Goal: Task Accomplishment & Management: Use online tool/utility

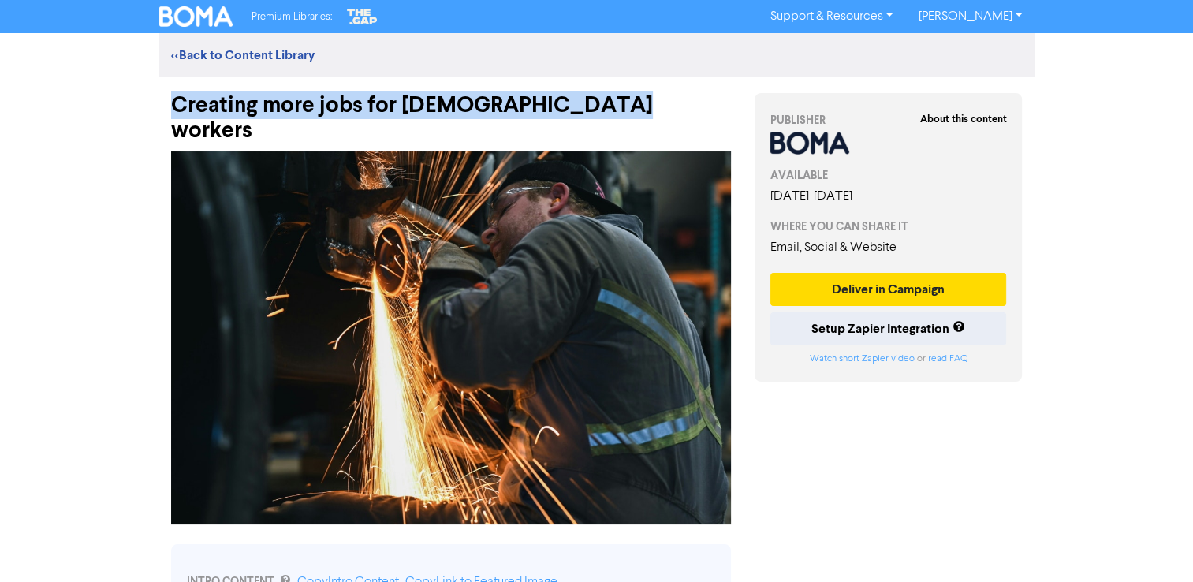
drag, startPoint x: 593, startPoint y: 101, endPoint x: 175, endPoint y: 97, distance: 418.1
click at [175, 97] on div "Creating more jobs for Australian workers" at bounding box center [451, 110] width 560 height 66
copy div "Creating more jobs for Australian workers"
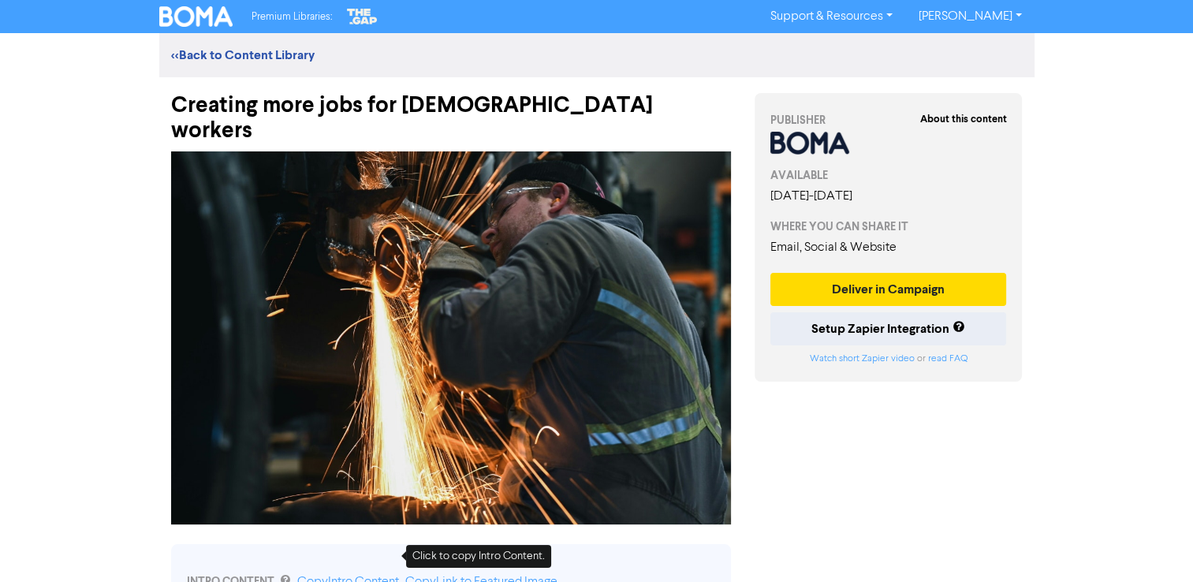
drag, startPoint x: 348, startPoint y: 554, endPoint x: 1104, endPoint y: 578, distance: 756.8
click at [348, 576] on link "Copy Intro Content" at bounding box center [348, 582] width 102 height 13
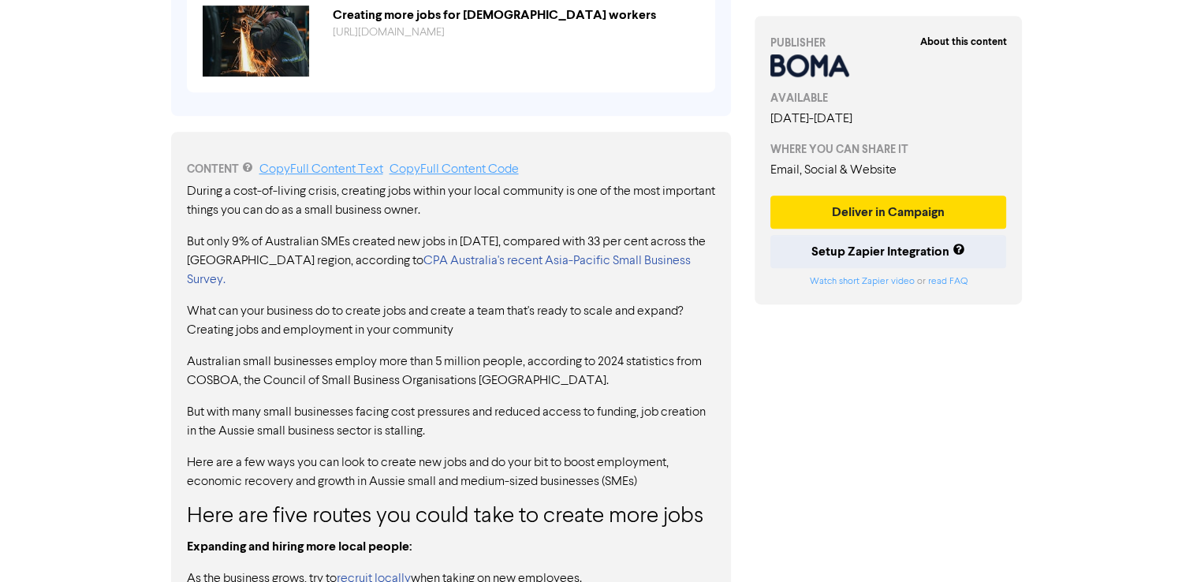
scroll to position [710, 0]
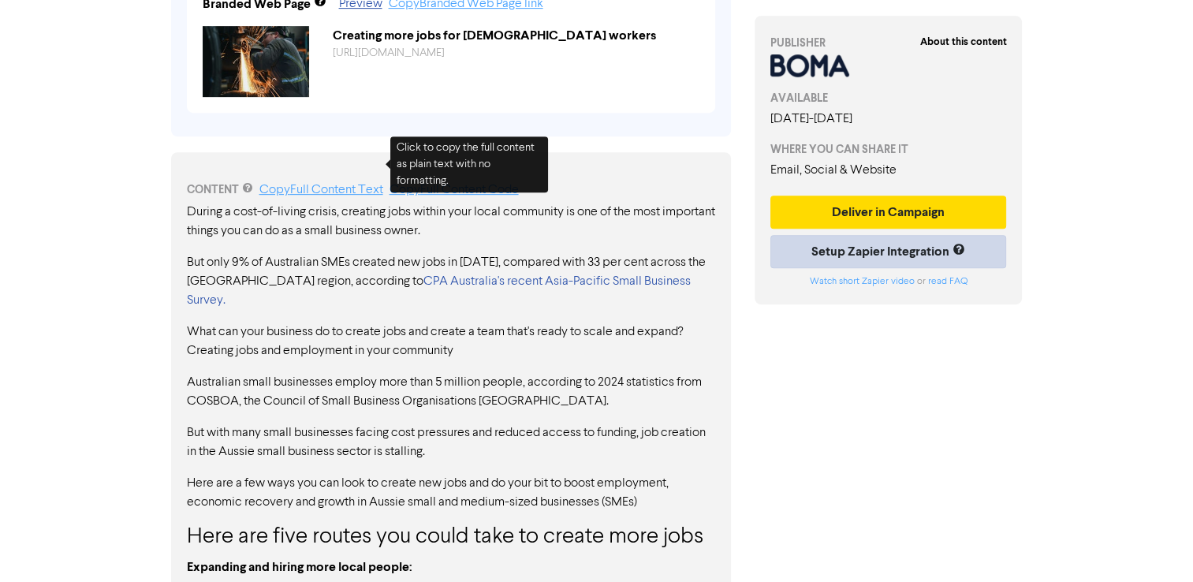
drag, startPoint x: 345, startPoint y: 168, endPoint x: 817, endPoint y: 259, distance: 480.3
click at [345, 184] on link "Copy Full Content Text" at bounding box center [321, 190] width 124 height 13
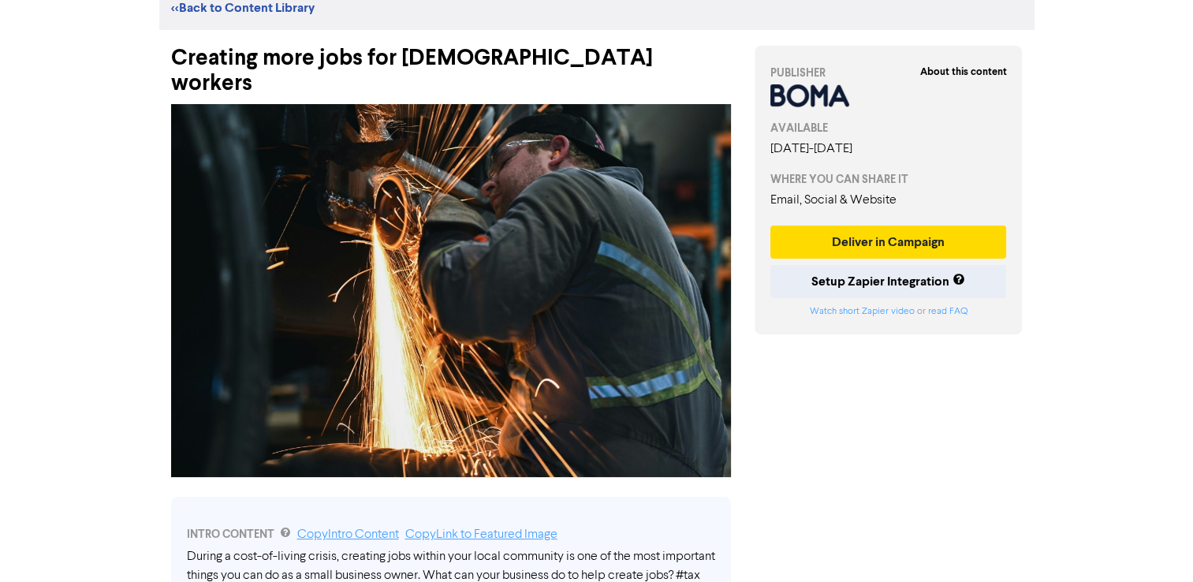
scroll to position [0, 0]
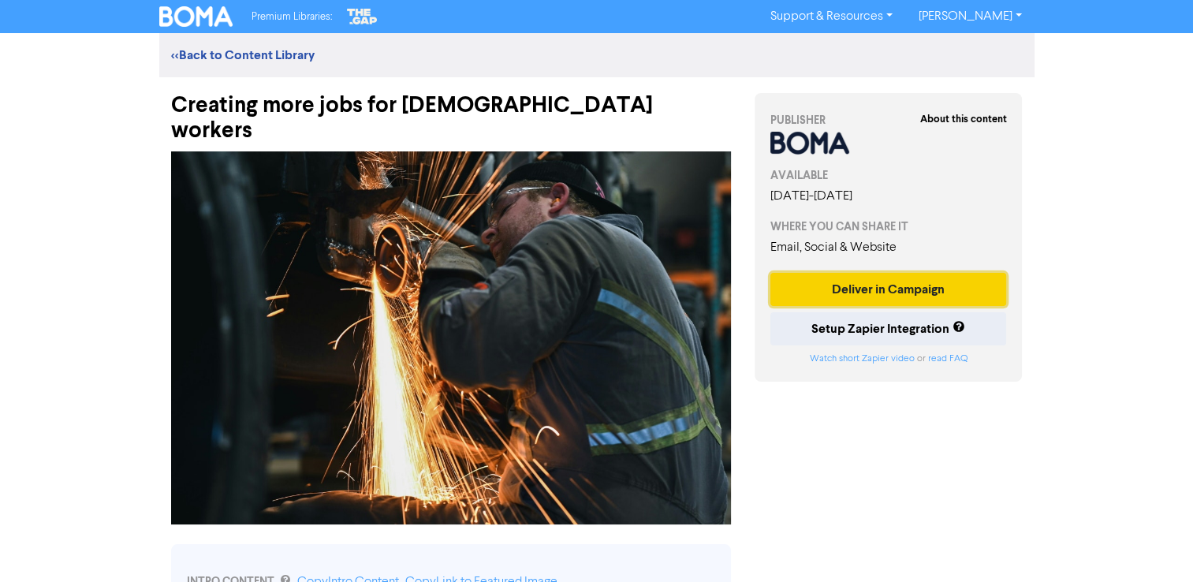
click at [895, 286] on button "Deliver in Campaign" at bounding box center [889, 289] width 237 height 33
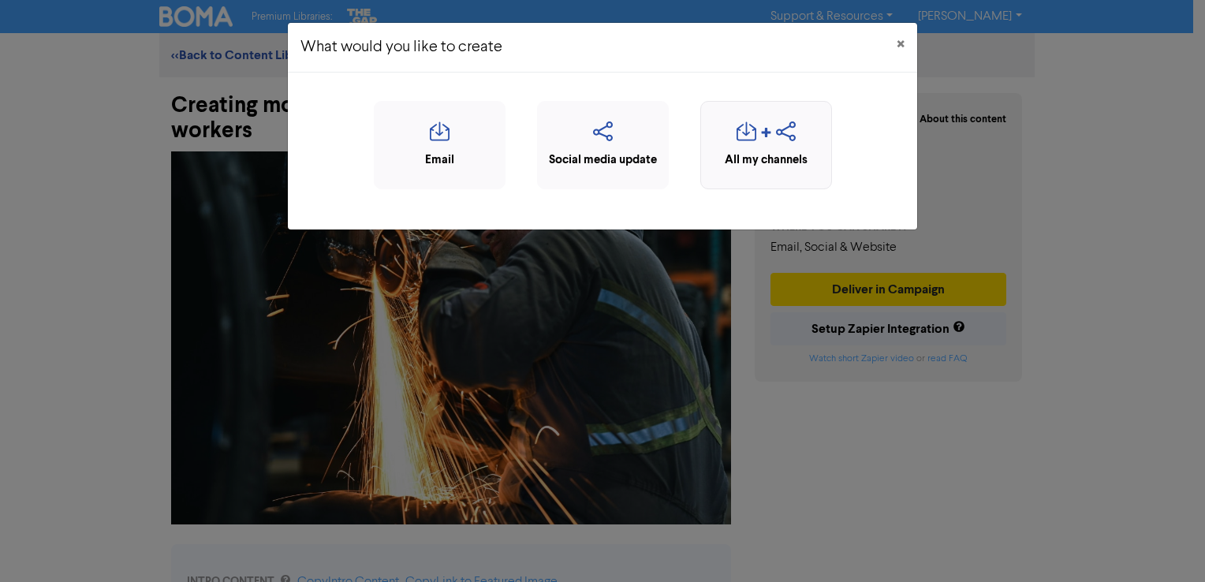
click at [749, 151] on div "All my channels" at bounding box center [766, 160] width 114 height 18
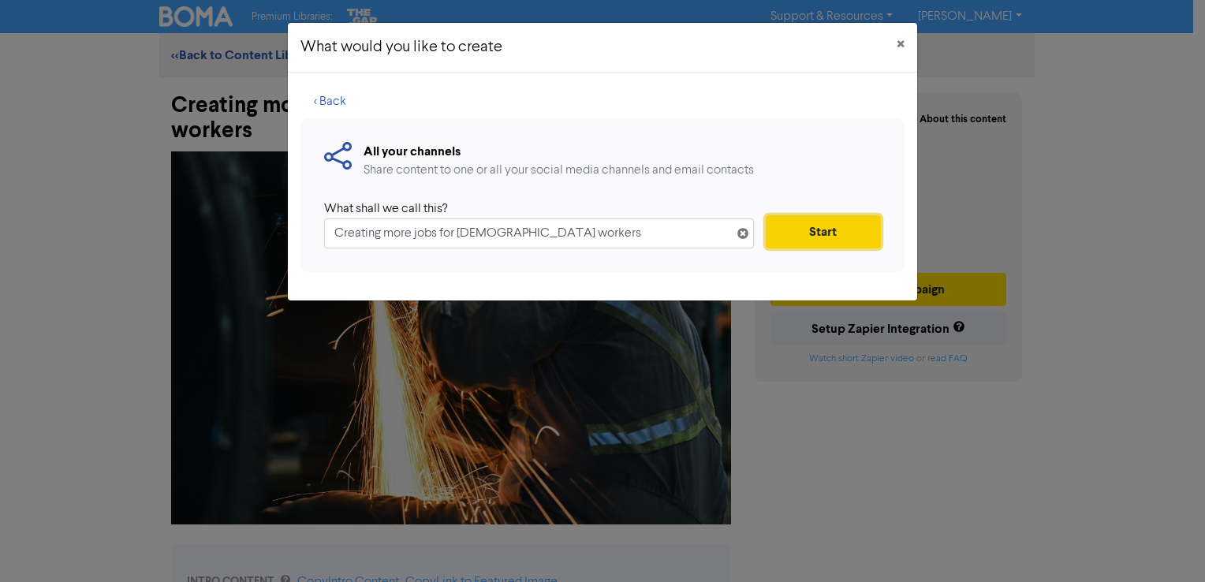
click at [817, 243] on button "Start" at bounding box center [823, 231] width 115 height 33
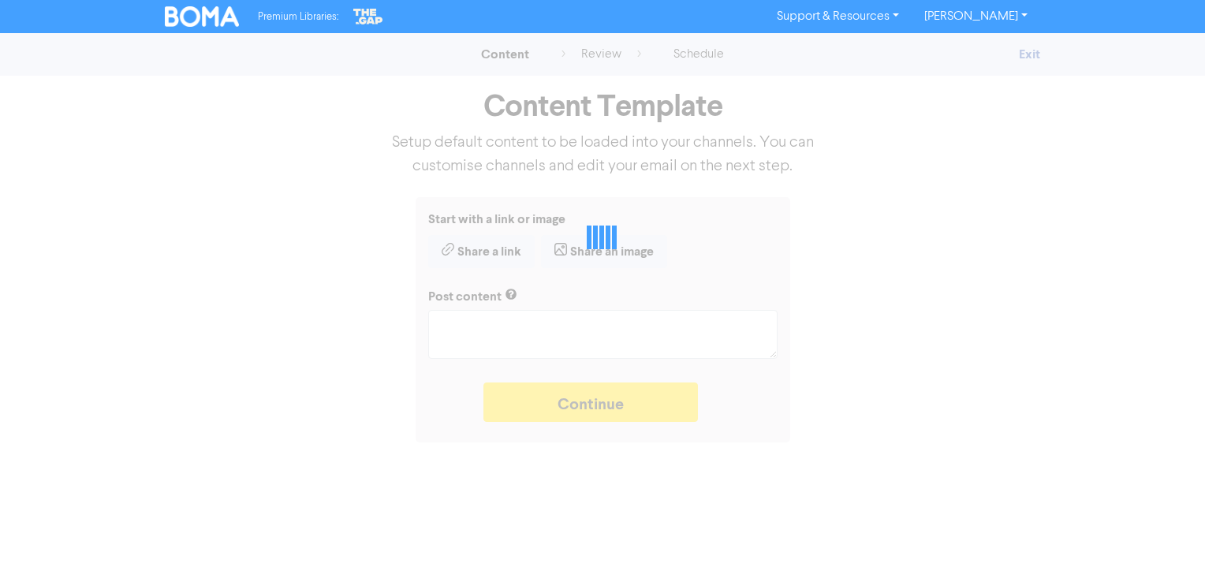
type textarea "x"
type textarea "During a cost-of-living crisis, creating jobs within your local community is on…"
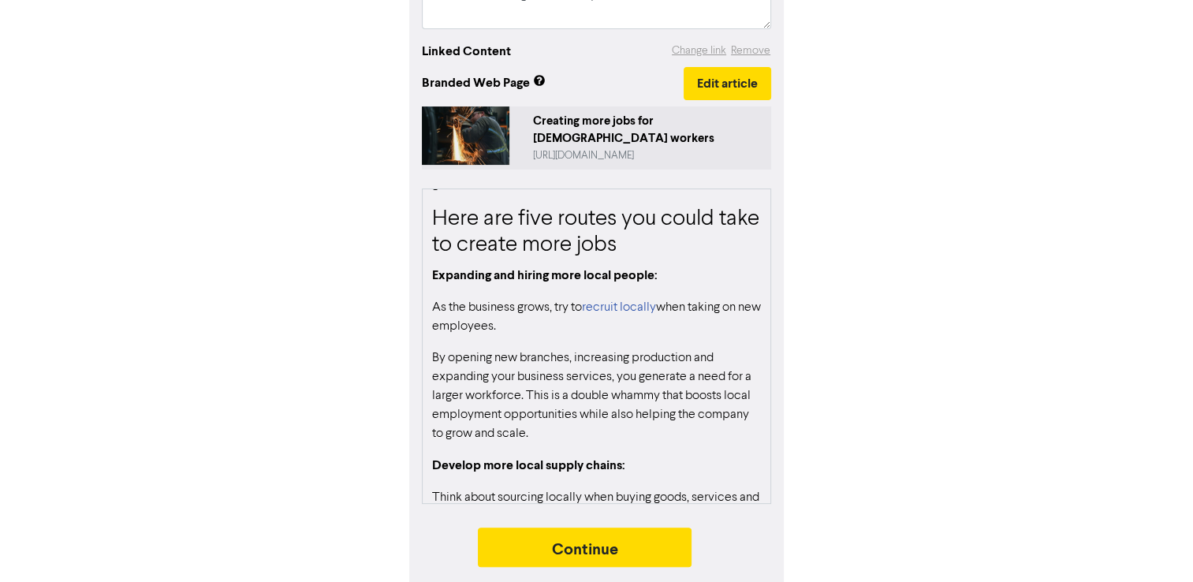
scroll to position [552, 0]
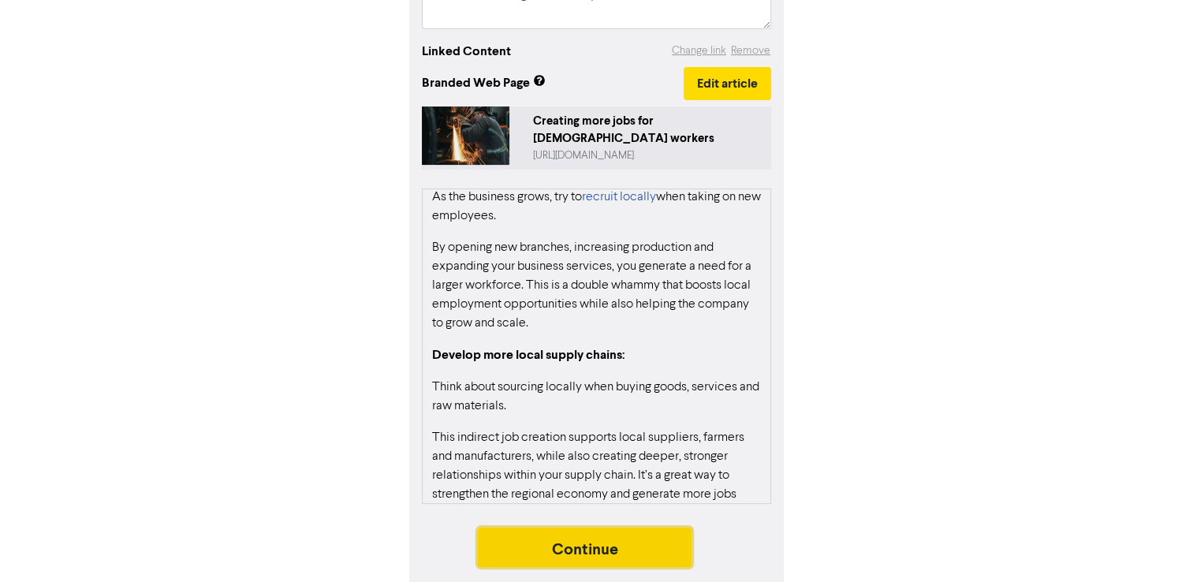
click at [567, 554] on button "Continue" at bounding box center [585, 547] width 215 height 39
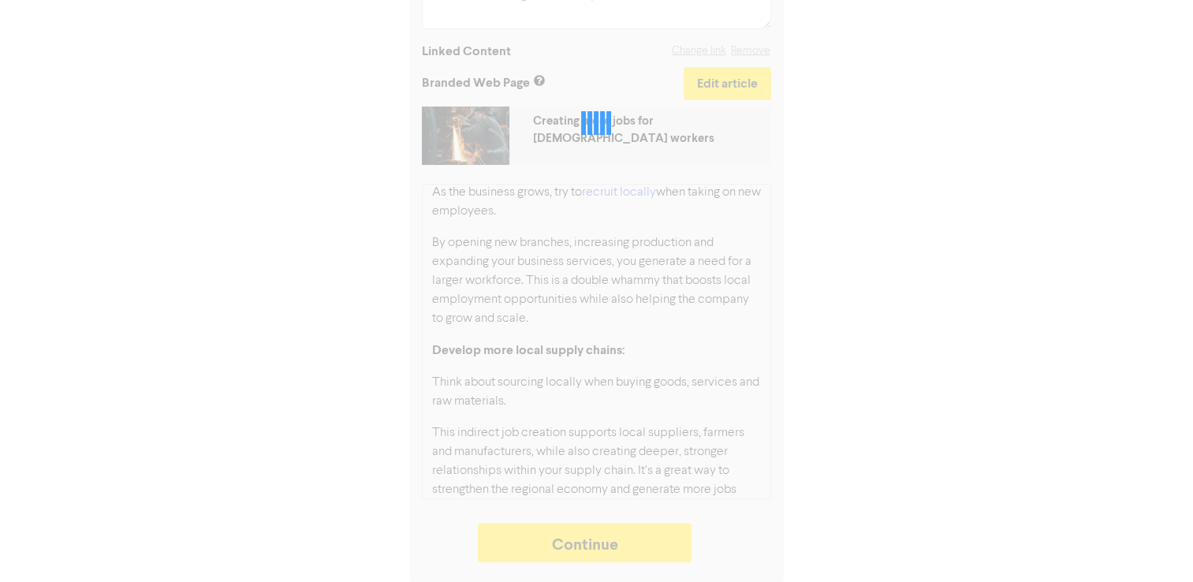
type textarea "x"
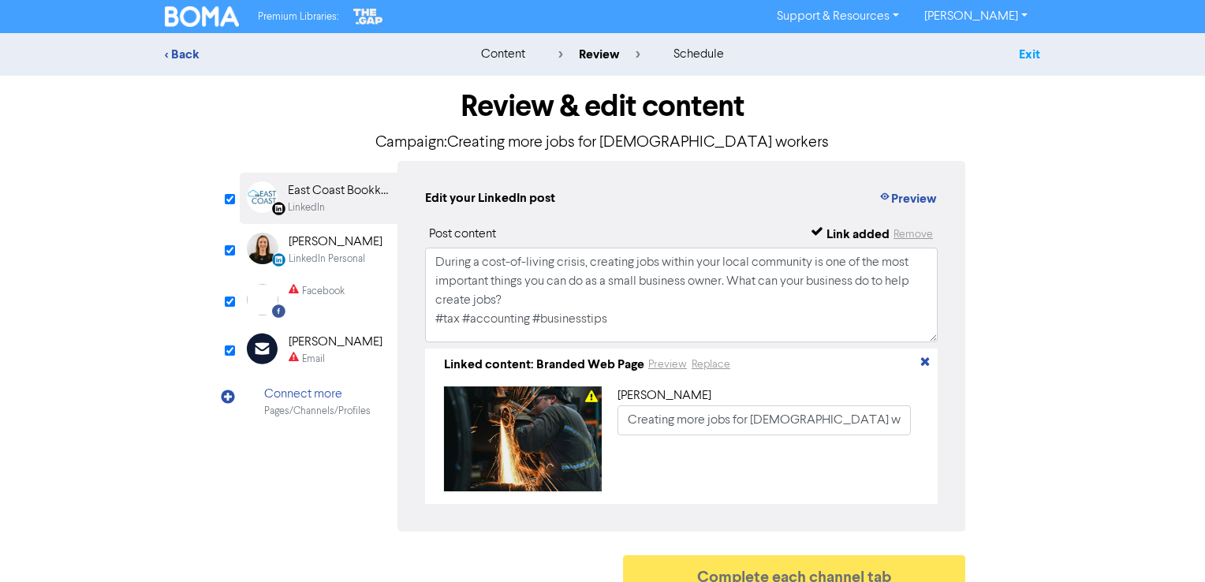
click at [1029, 51] on link "Exit" at bounding box center [1029, 55] width 21 height 16
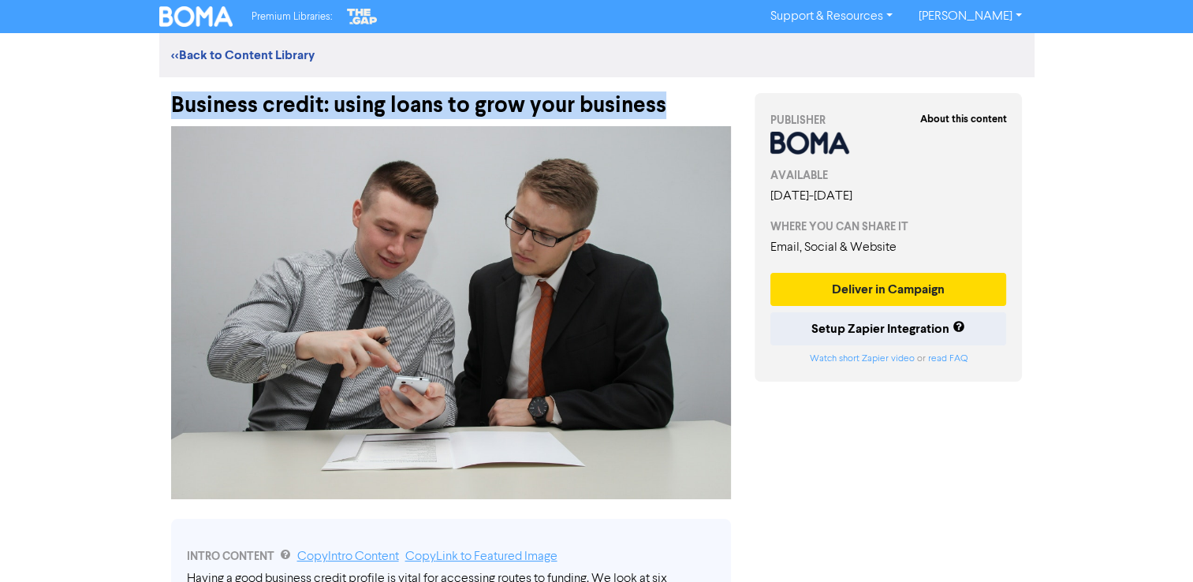
drag, startPoint x: 673, startPoint y: 103, endPoint x: 172, endPoint y: 106, distance: 500.9
click at [172, 106] on div "Business credit: using loans to grow your business" at bounding box center [451, 97] width 560 height 41
copy div "Business credit: using loans to grow your business"
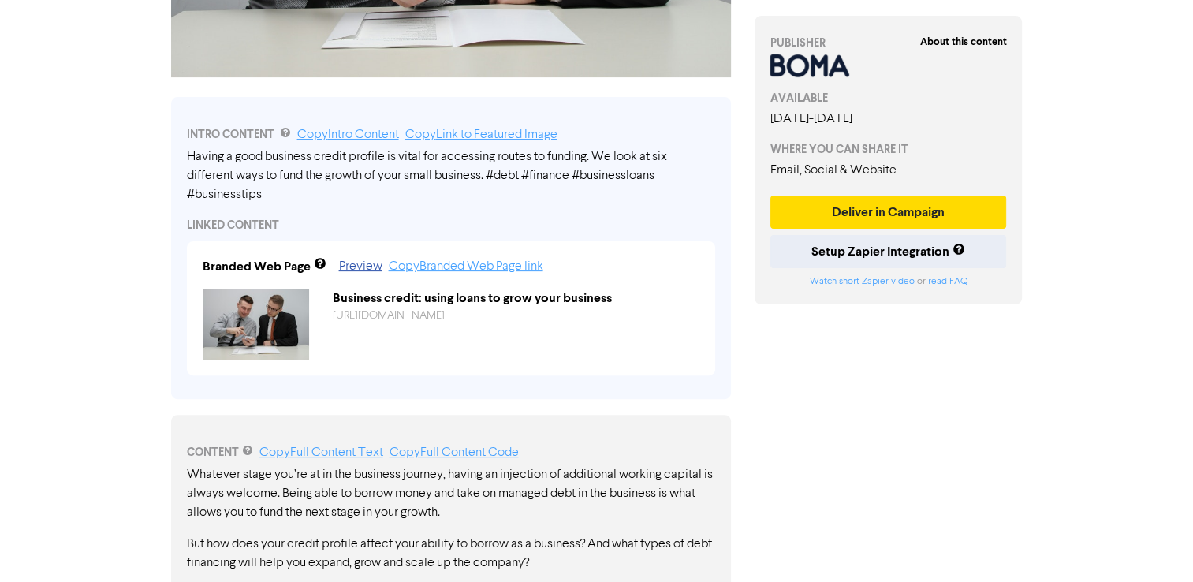
scroll to position [394, 0]
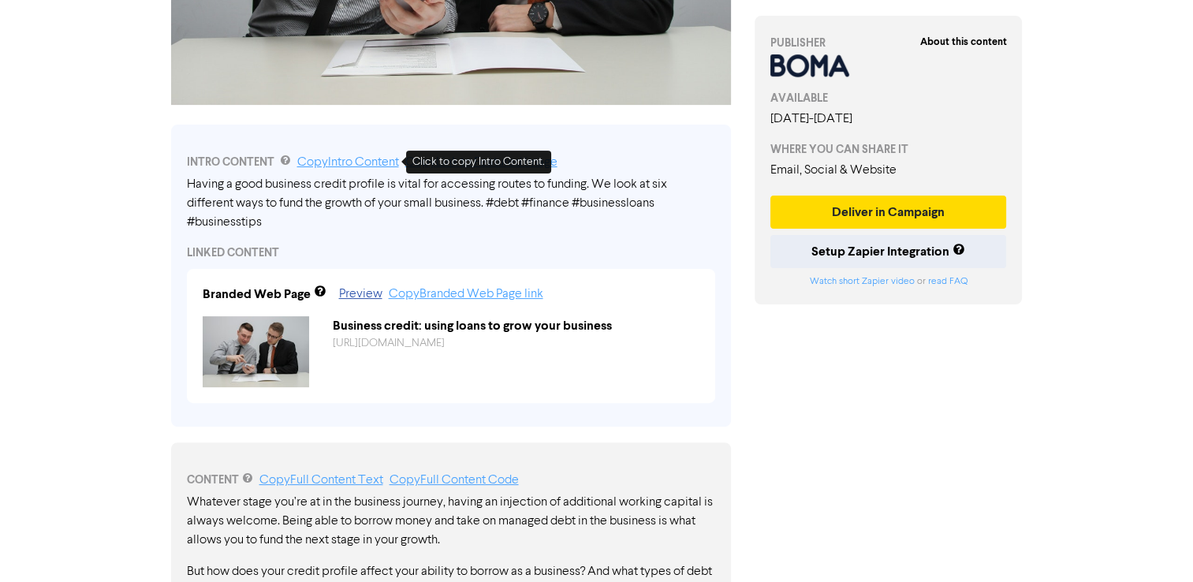
drag, startPoint x: 372, startPoint y: 166, endPoint x: 1017, endPoint y: 278, distance: 655.0
click at [372, 166] on link "Copy Intro Content" at bounding box center [348, 162] width 102 height 13
copy div "Business credit: using loans to grow your business"
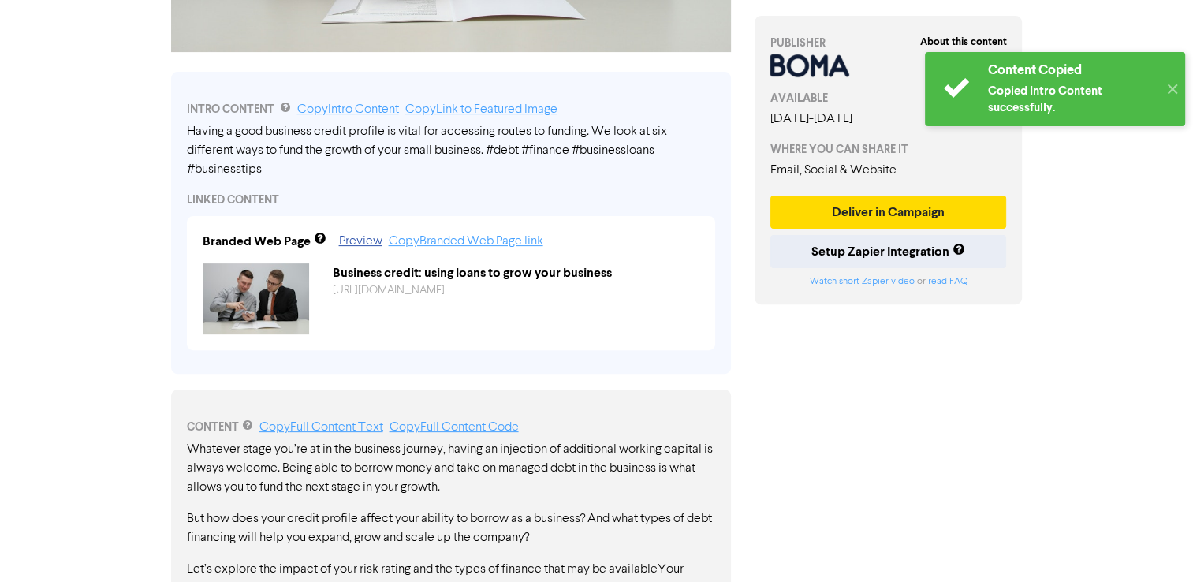
scroll to position [473, 0]
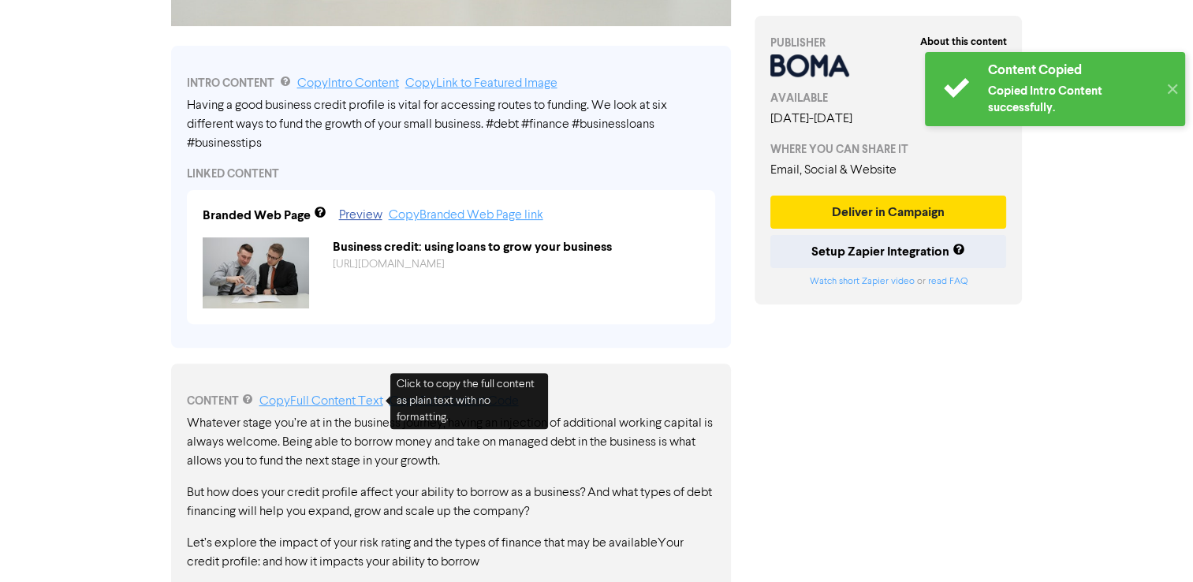
click at [336, 397] on link "Copy Full Content Text" at bounding box center [321, 401] width 124 height 13
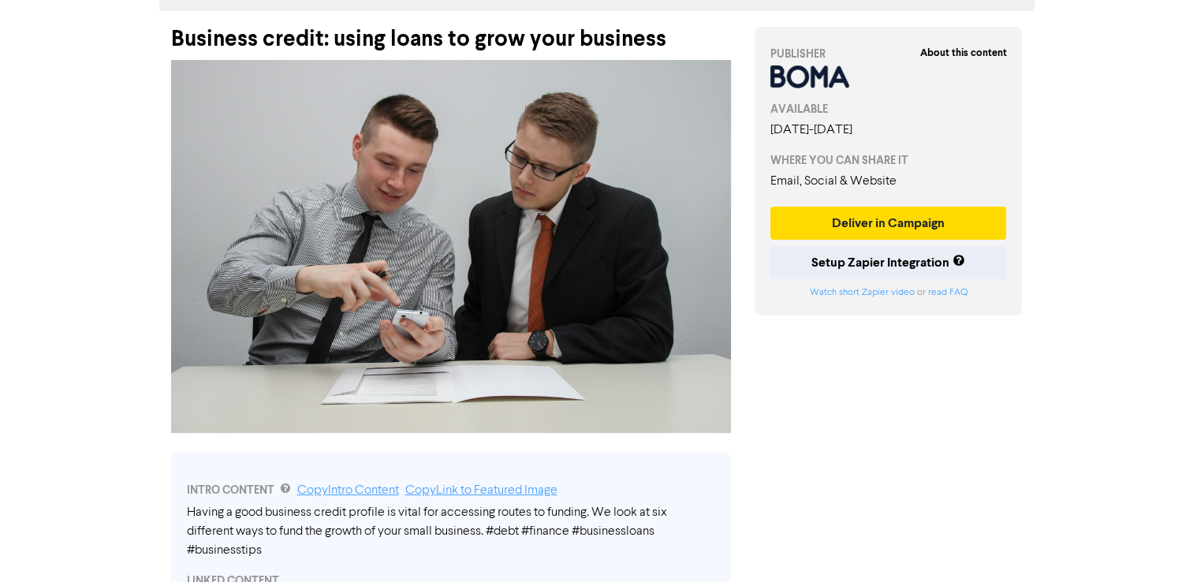
scroll to position [0, 0]
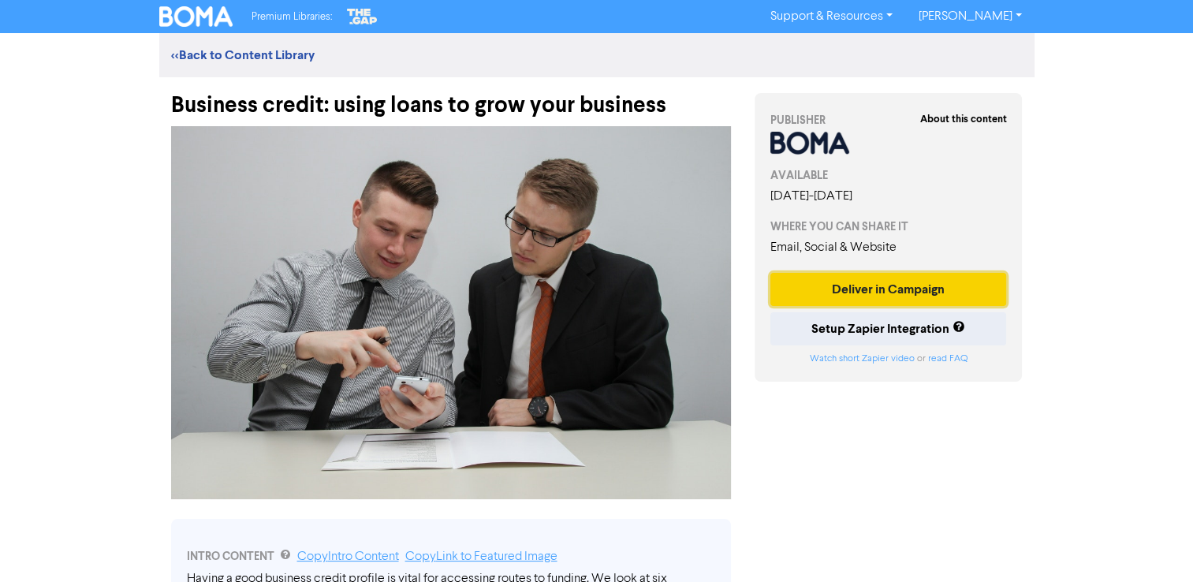
click at [842, 293] on button "Deliver in Campaign" at bounding box center [889, 289] width 237 height 33
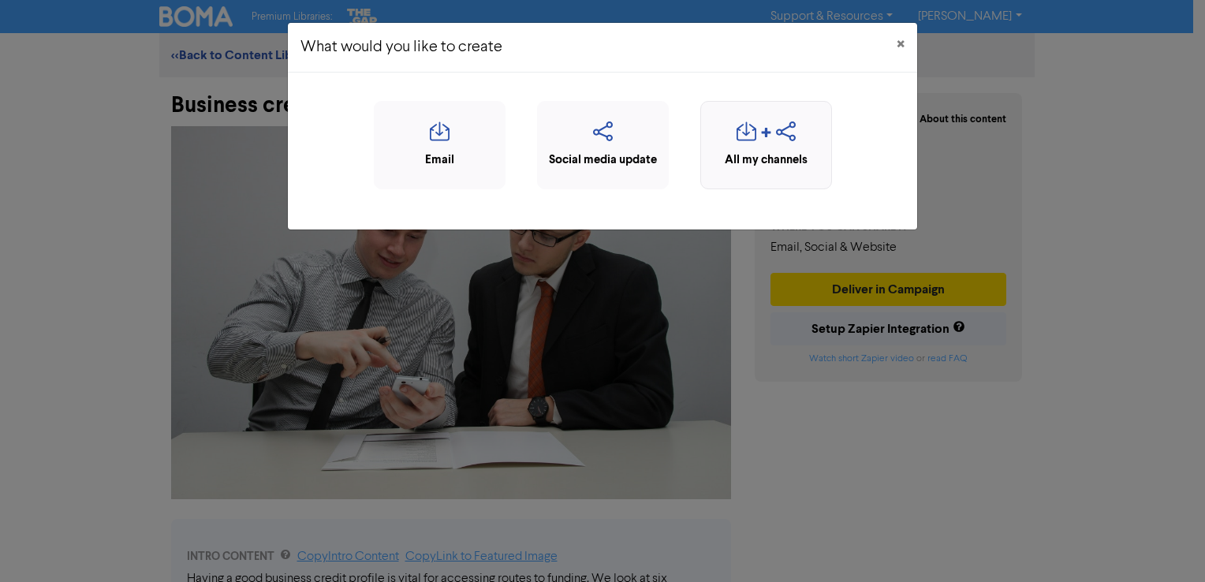
click at [770, 142] on icon "button" at bounding box center [766, 136] width 12 height 19
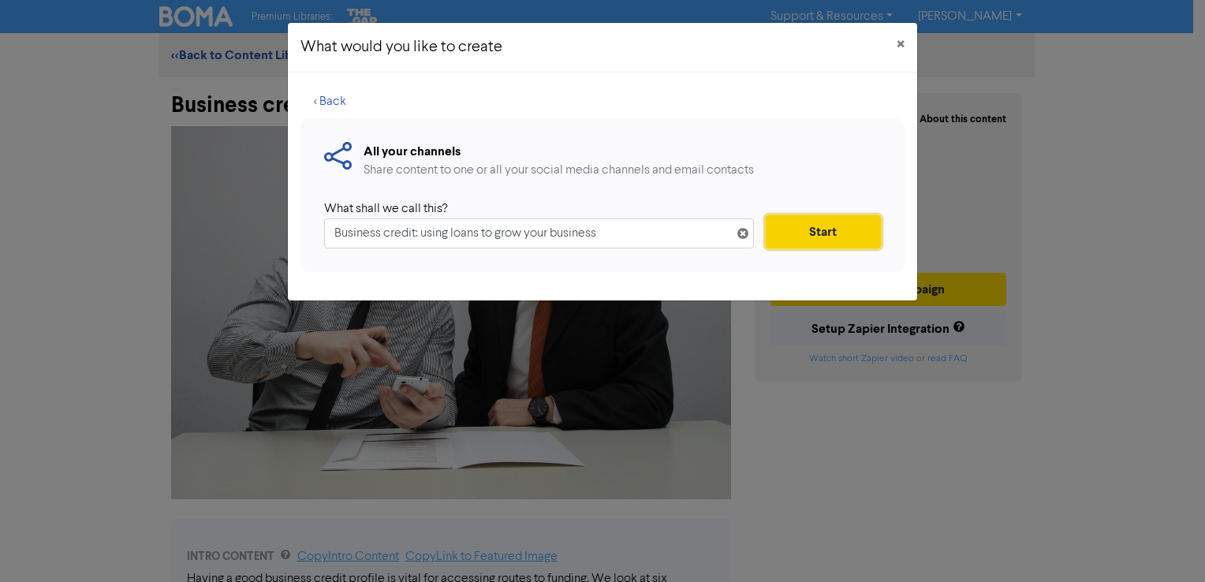
click at [790, 237] on button "Start" at bounding box center [823, 231] width 115 height 33
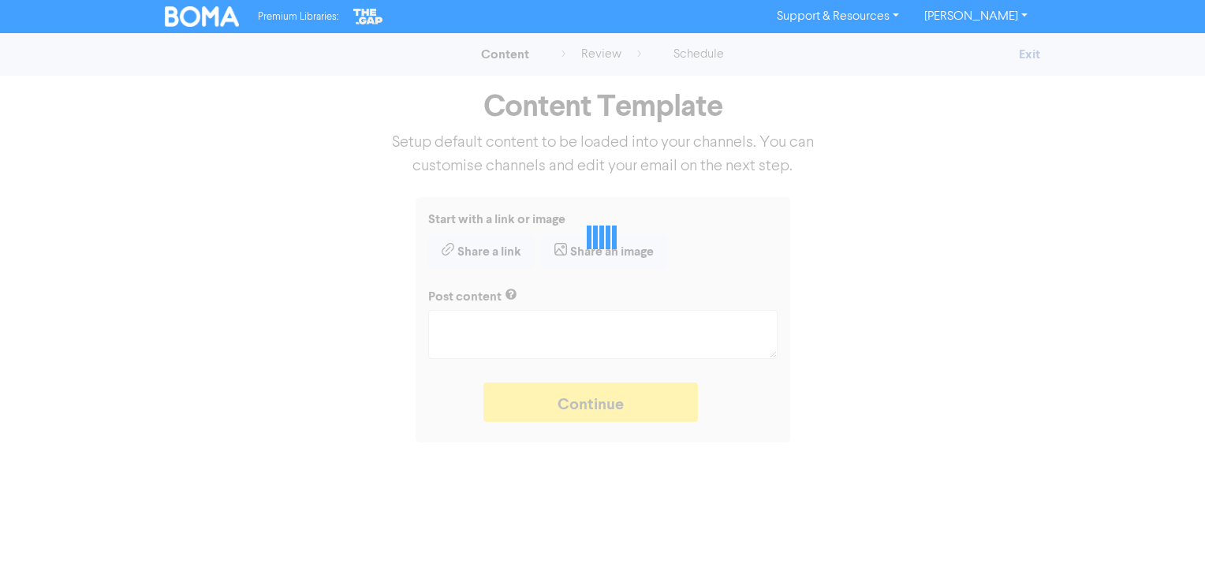
type textarea "x"
type textarea "Having a good business credit profile is vital for accessing routes to funding.…"
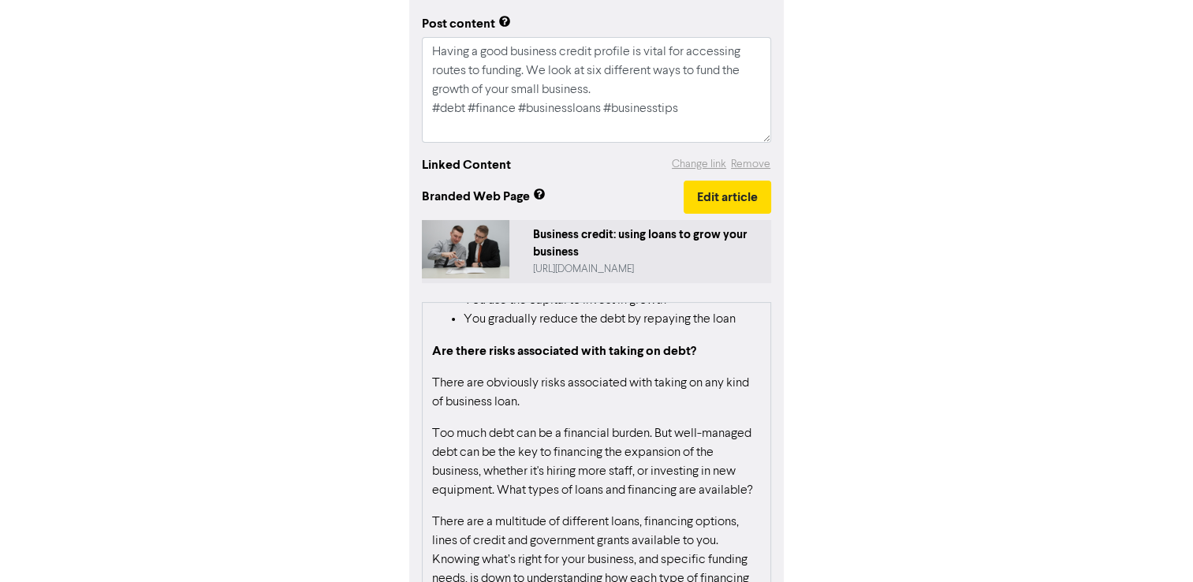
scroll to position [868, 0]
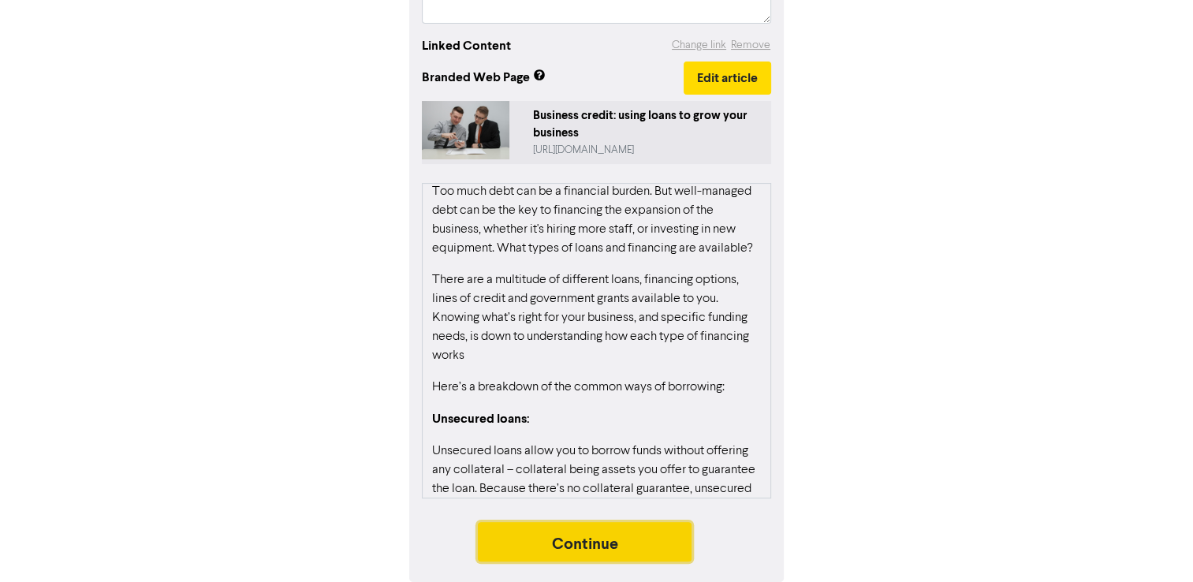
click at [579, 547] on button "Continue" at bounding box center [585, 541] width 215 height 39
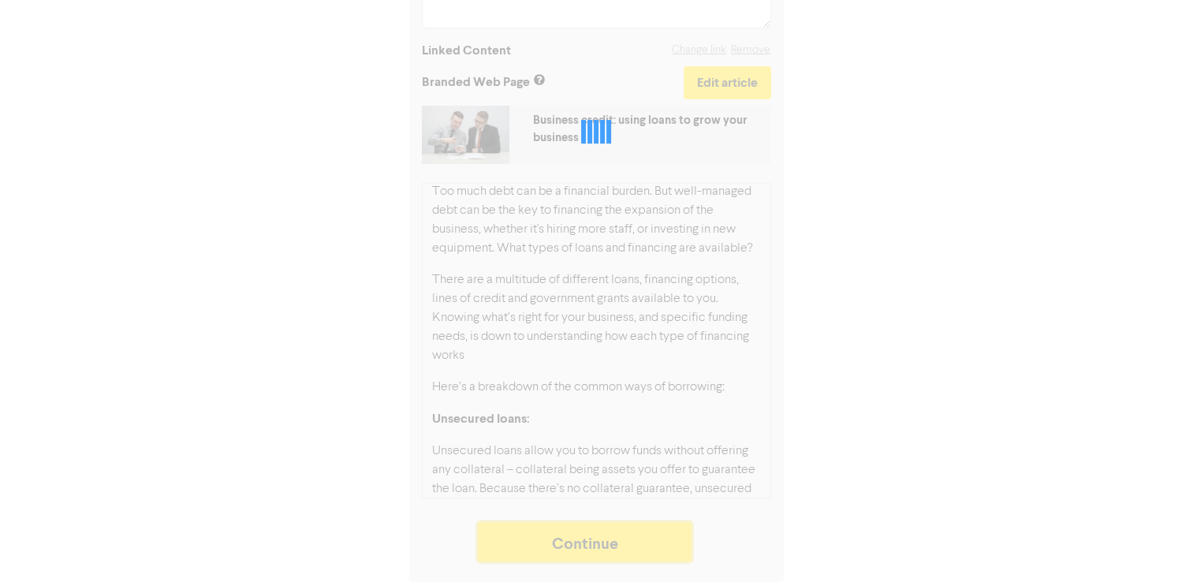
scroll to position [350, 0]
type textarea "x"
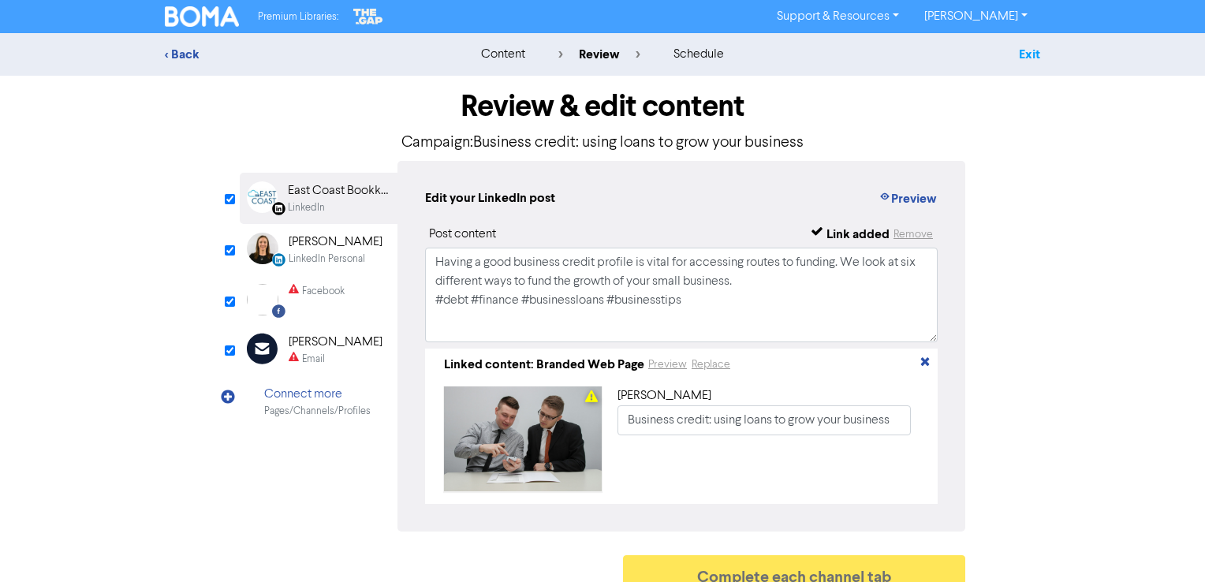
drag, startPoint x: 1051, startPoint y: 50, endPoint x: 1034, endPoint y: 50, distance: 16.6
click at [1051, 50] on div "Exit" at bounding box center [902, 54] width 300 height 19
click at [1033, 51] on link "Exit" at bounding box center [1029, 55] width 21 height 16
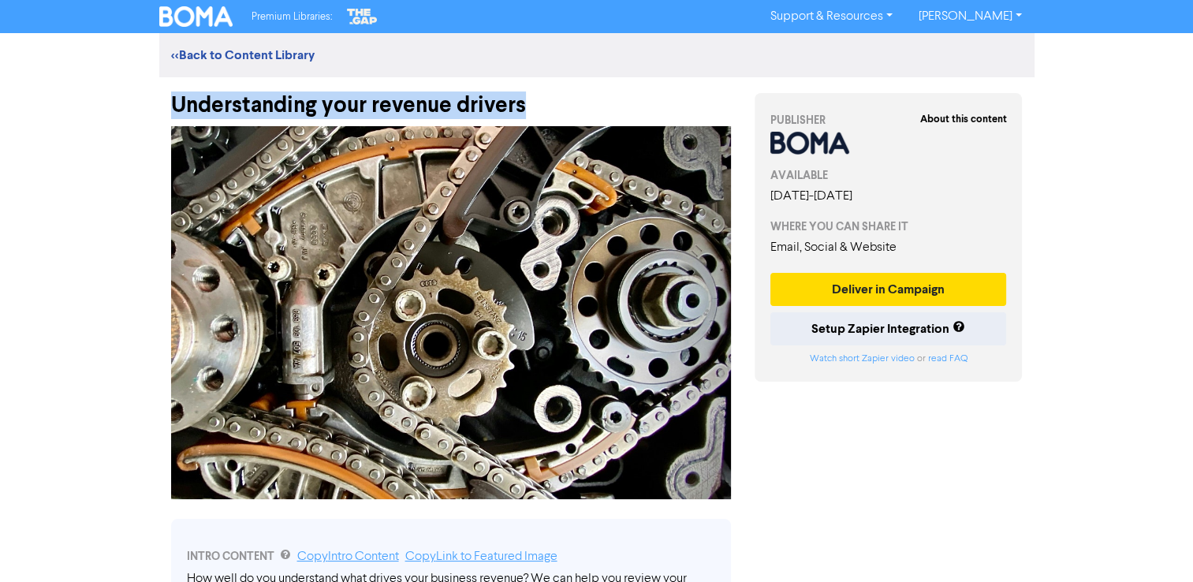
drag, startPoint x: 540, startPoint y: 100, endPoint x: 170, endPoint y: 108, distance: 370.0
click at [171, 108] on div "Understanding your revenue drivers" at bounding box center [451, 97] width 560 height 41
copy div "Understanding your revenue drivers"
drag, startPoint x: 378, startPoint y: 558, endPoint x: 590, endPoint y: 581, distance: 213.4
click at [378, 559] on link "Copy Intro Content" at bounding box center [348, 557] width 102 height 13
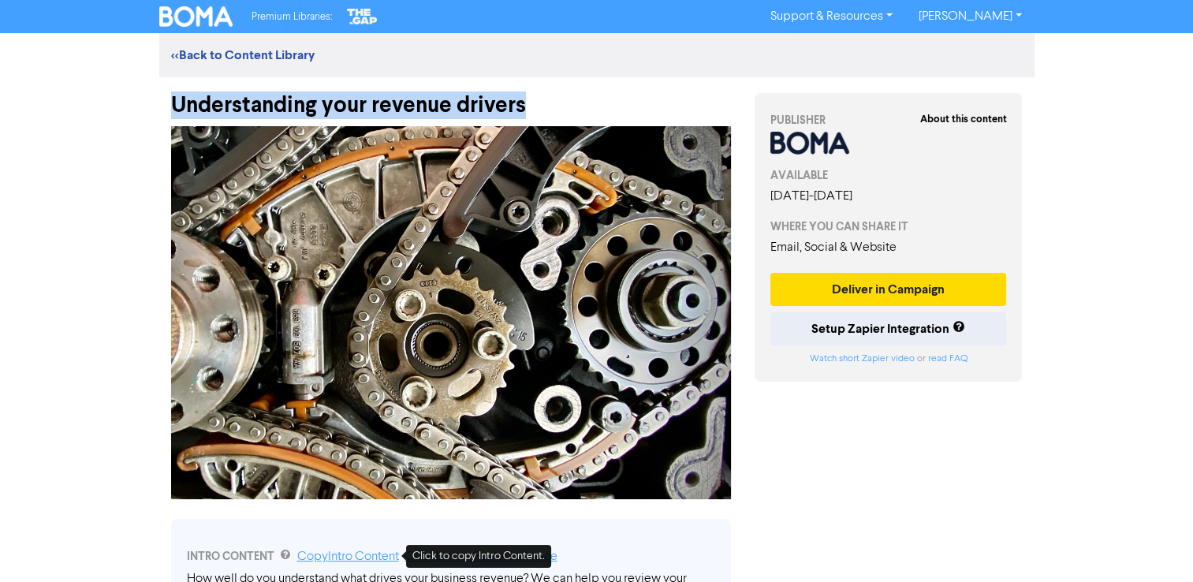
copy div "Understanding your revenue drivers"
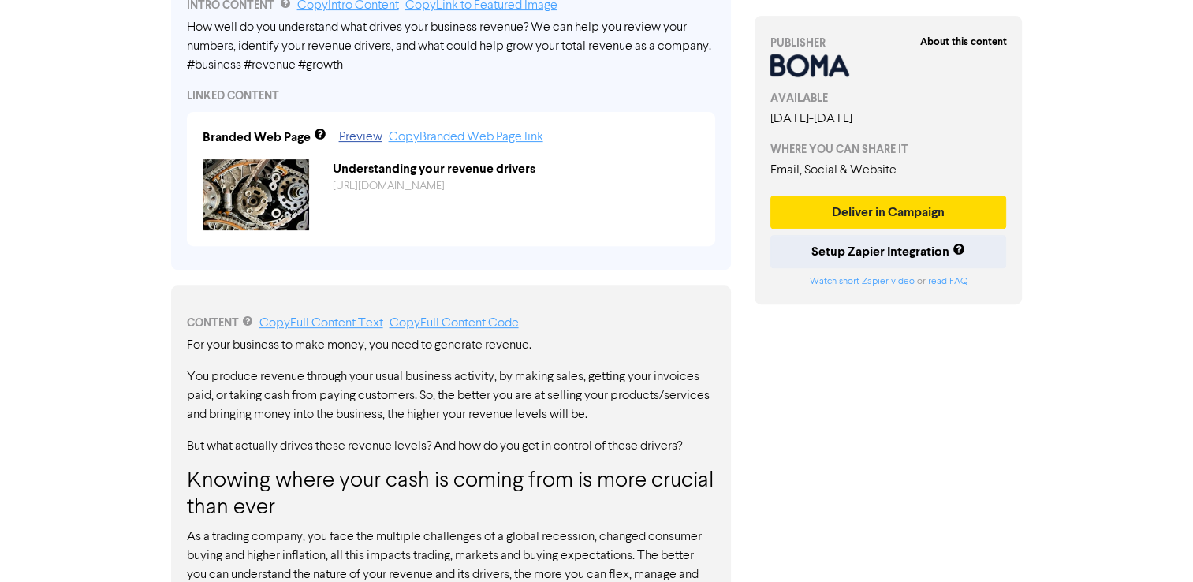
scroll to position [552, 0]
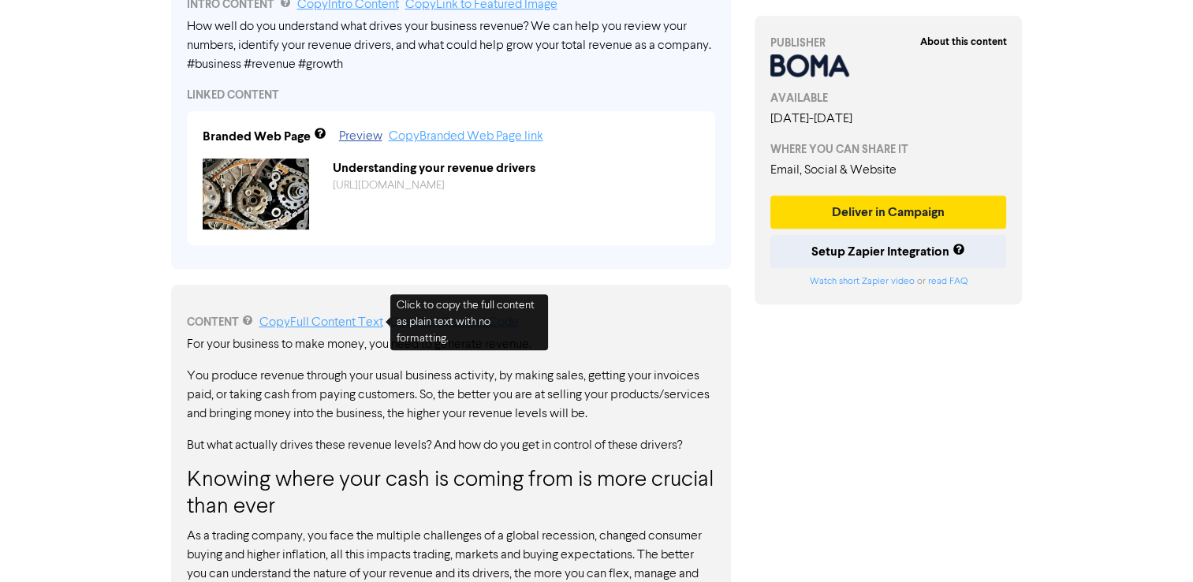
click at [350, 325] on link "Copy Full Content Text" at bounding box center [321, 322] width 124 height 13
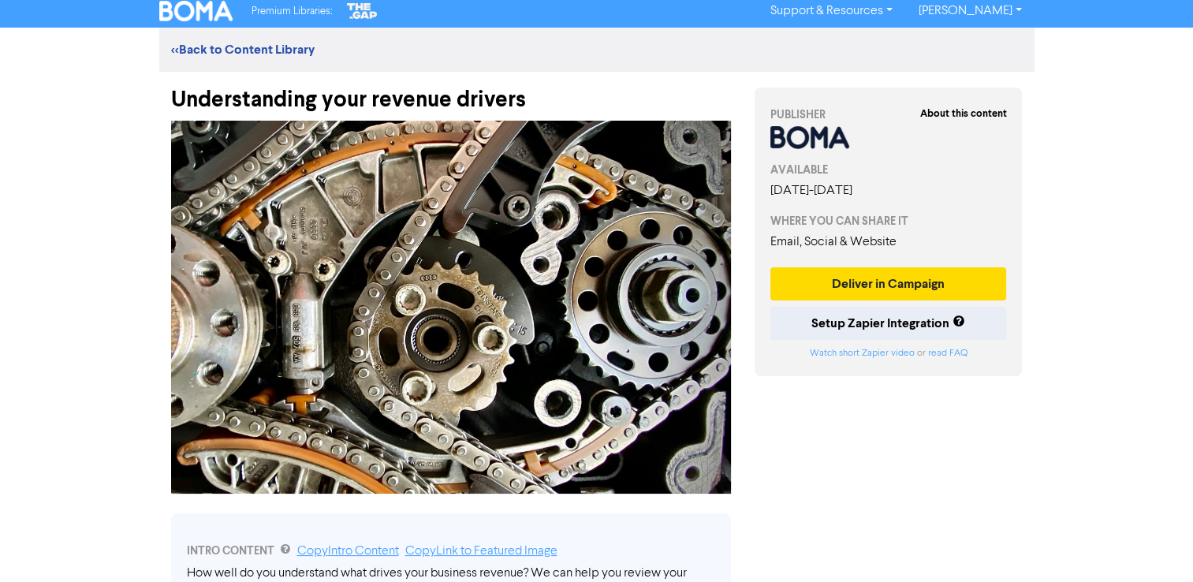
scroll to position [0, 0]
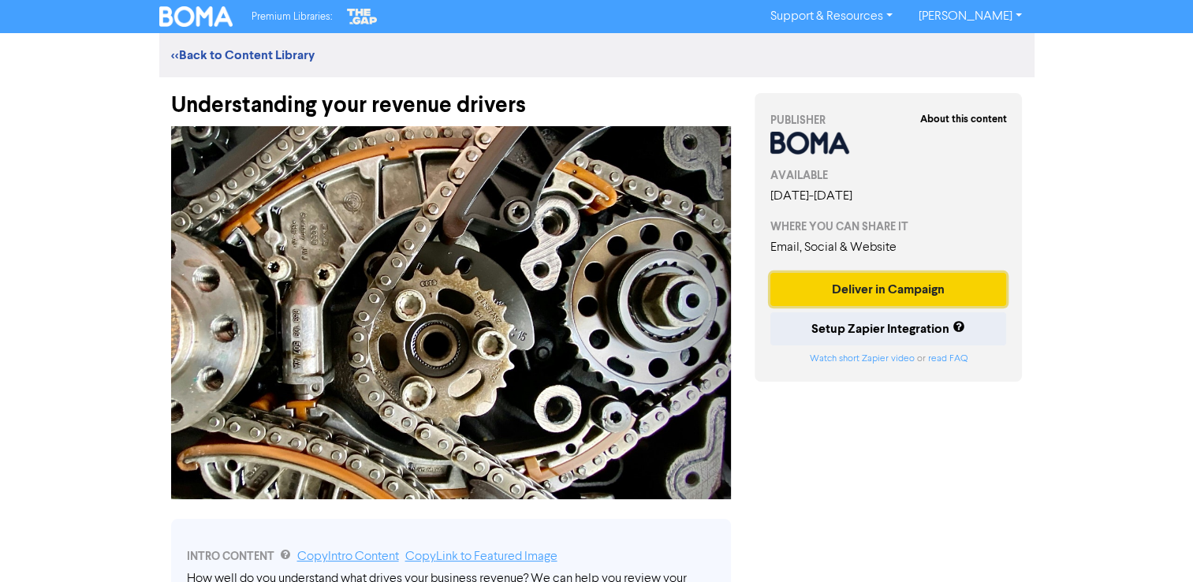
click at [892, 284] on button "Deliver in Campaign" at bounding box center [889, 289] width 237 height 33
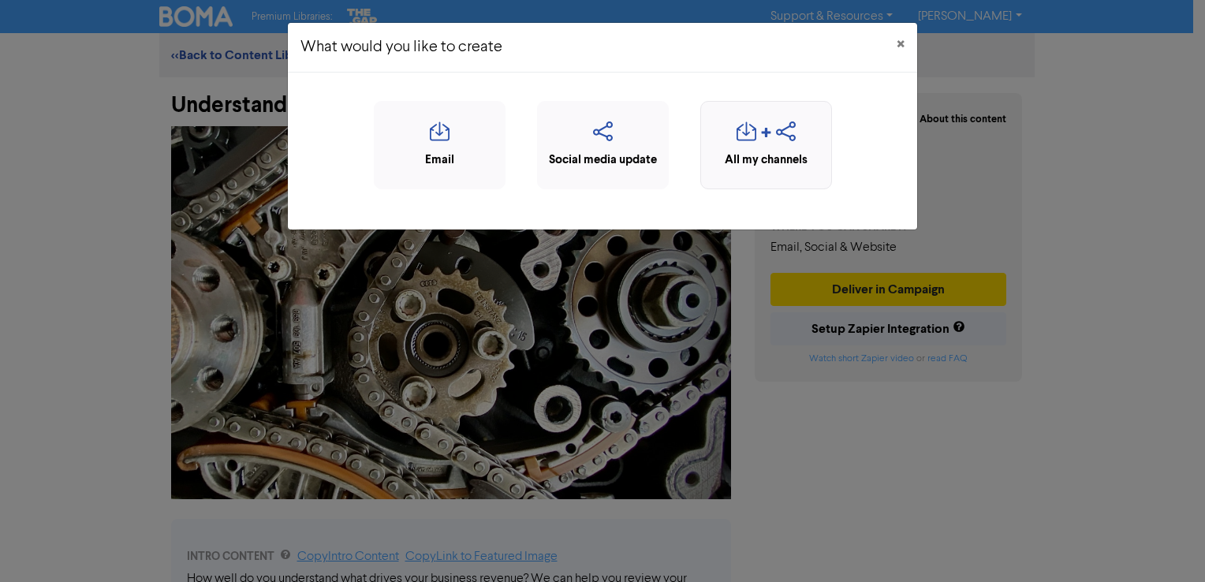
click at [779, 151] on div "All my channels" at bounding box center [766, 160] width 114 height 18
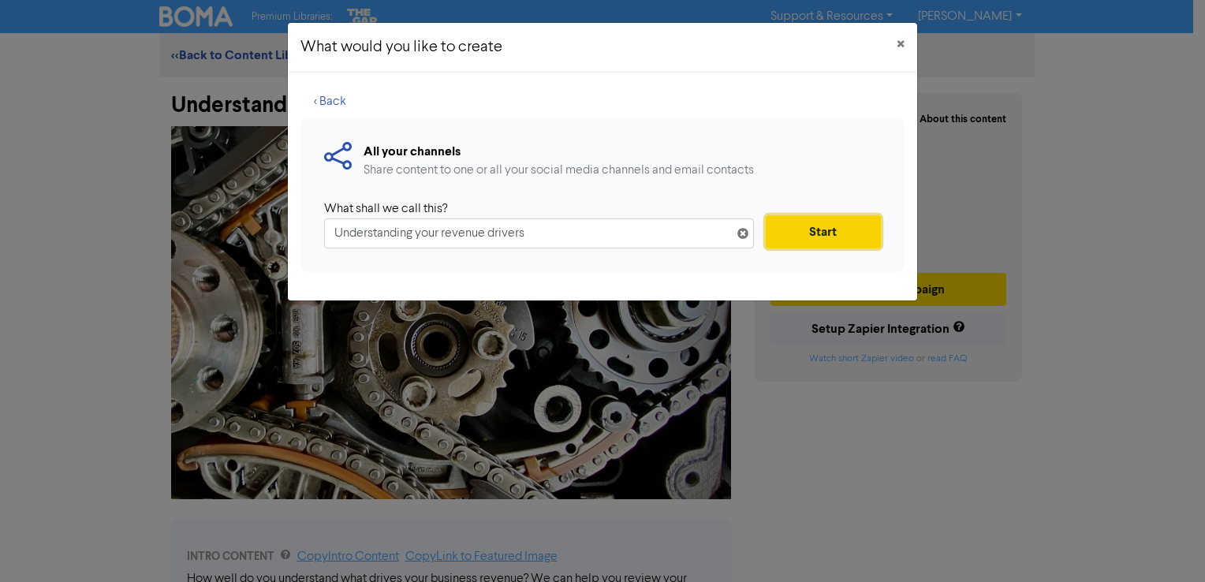
click at [822, 225] on button "Start" at bounding box center [823, 231] width 115 height 33
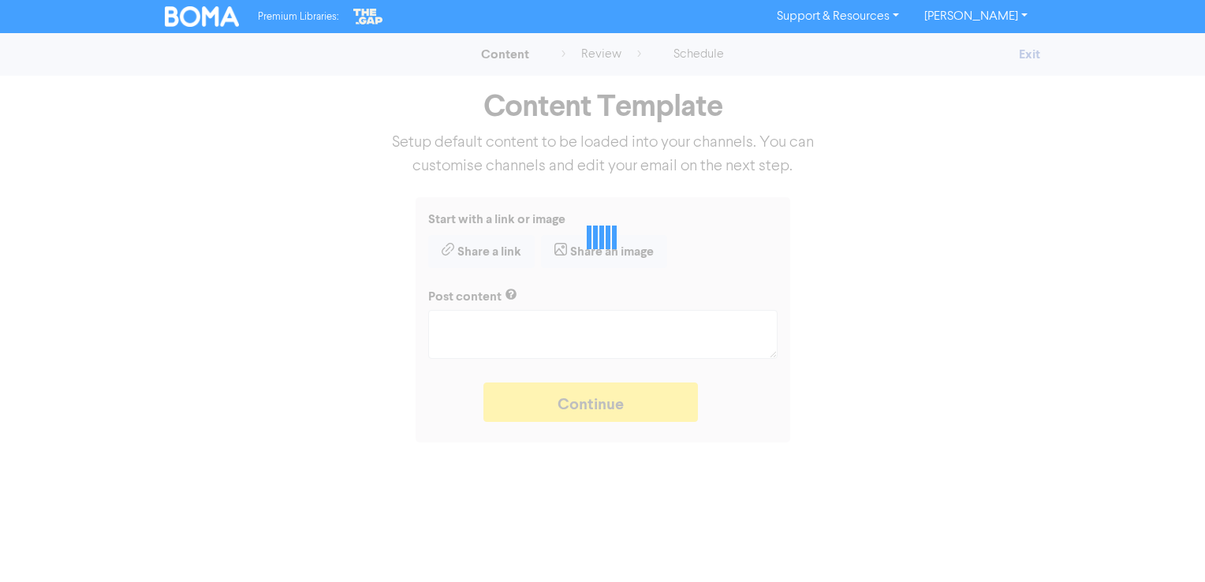
type textarea "x"
type textarea "How well do you understand what drives your business revenue? We can help you r…"
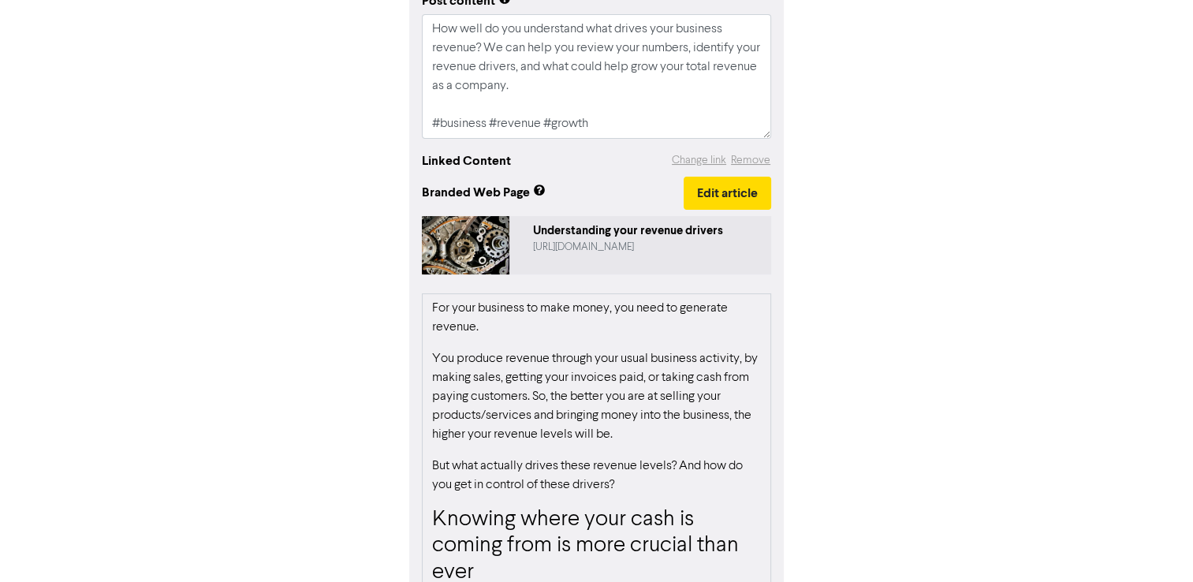
scroll to position [369, 0]
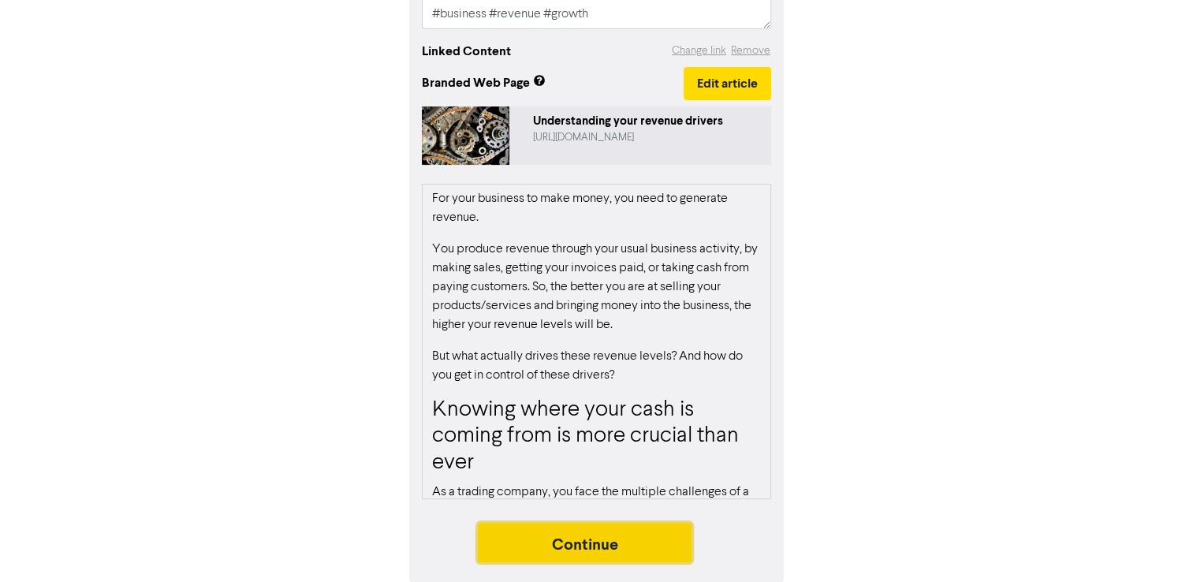
click at [596, 544] on button "Continue" at bounding box center [585, 542] width 215 height 39
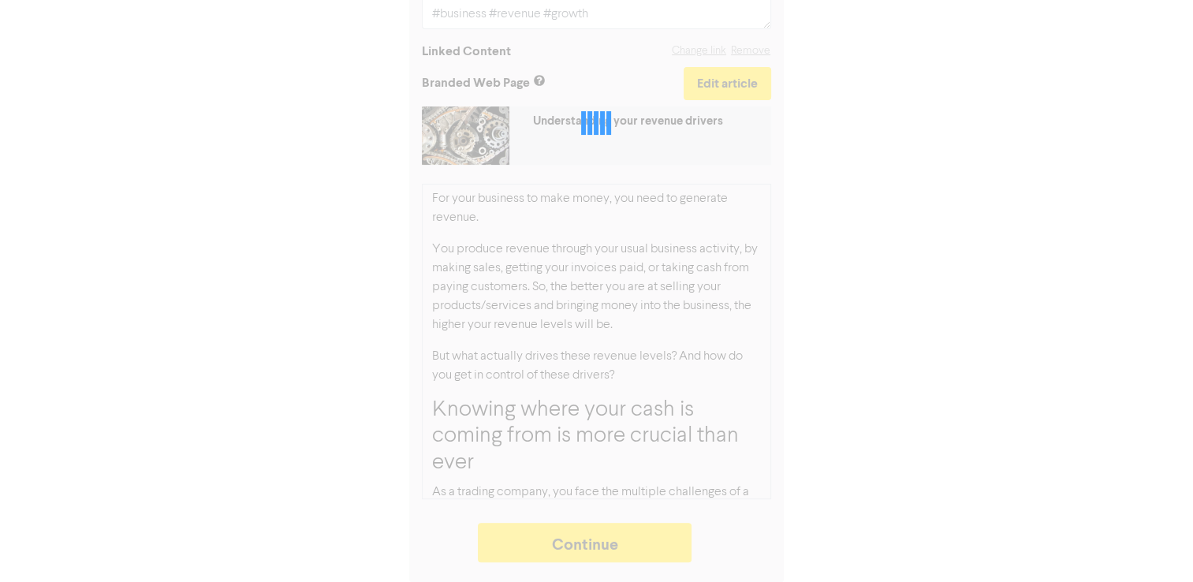
type textarea "x"
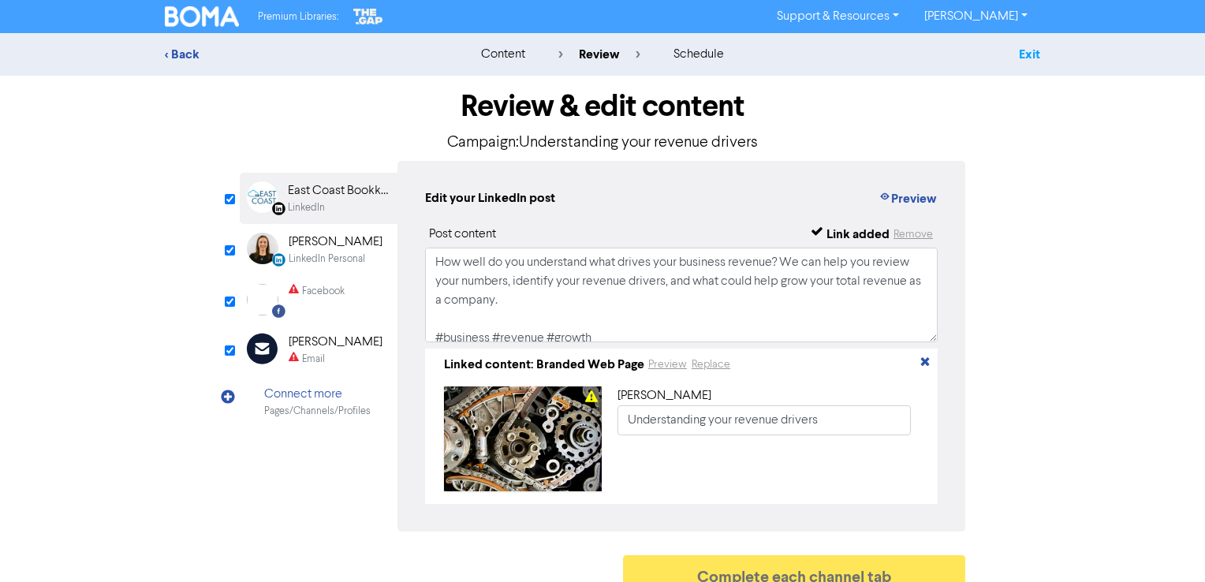
click at [1036, 56] on link "Exit" at bounding box center [1029, 55] width 21 height 16
